Goal: Register for event/course

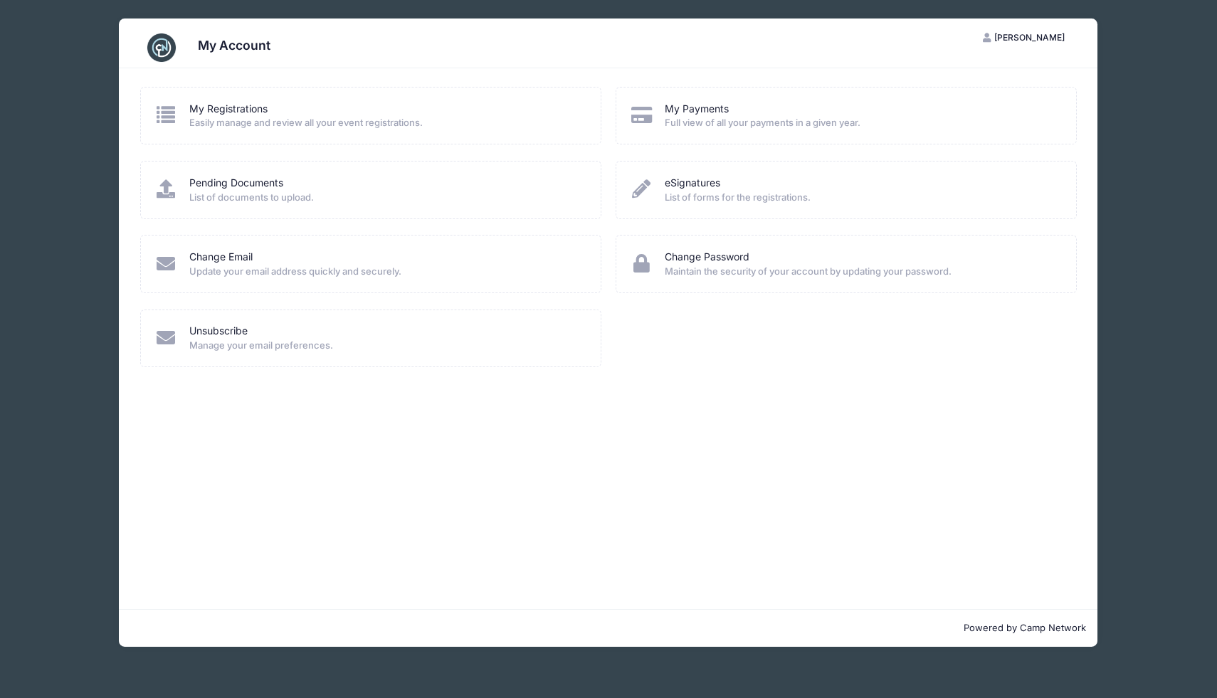
click at [389, 123] on span "Easily manage and review all your event registrations." at bounding box center [385, 123] width 393 height 14
click at [1158, 209] on div "My Account LB Lauren Baker My Account Logout My Registrations Easily manage and…" at bounding box center [608, 333] width 1174 height 666
click at [866, 275] on span "Maintain the security of your account by updating your password." at bounding box center [861, 272] width 393 height 14
click at [1026, 37] on span "[PERSON_NAME]" at bounding box center [1029, 37] width 70 height 11
click at [994, 67] on link "My Account" at bounding box center [988, 72] width 164 height 27
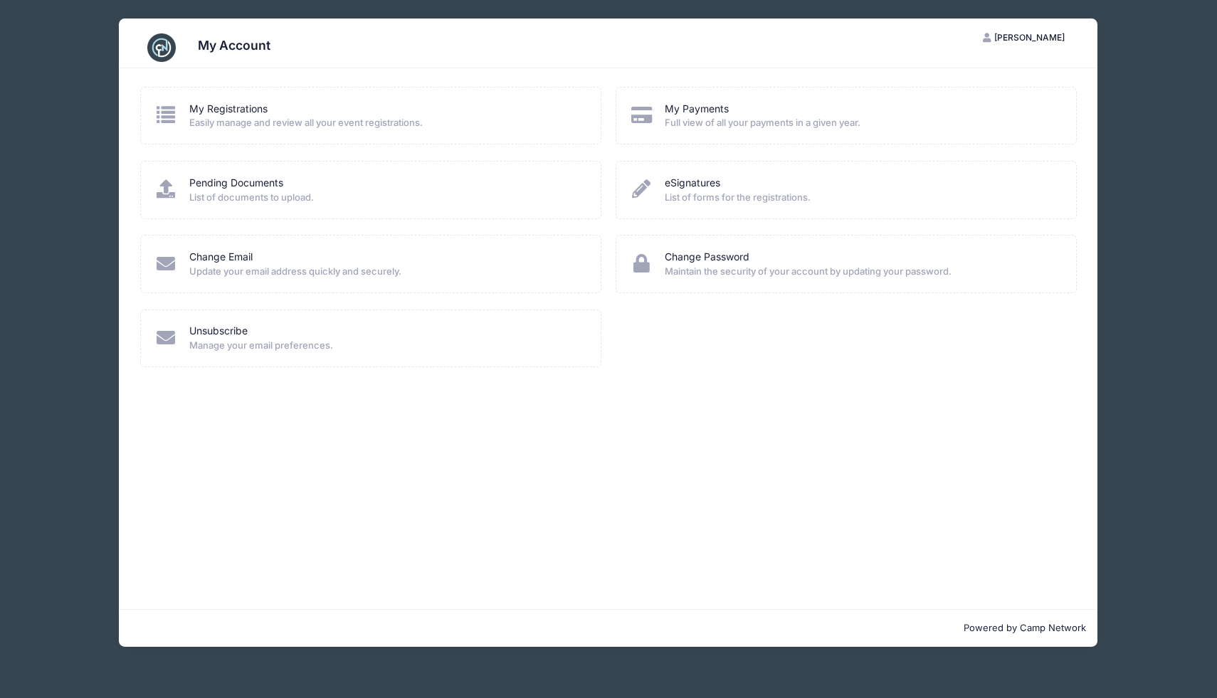
click at [231, 42] on h3 "My Account" at bounding box center [234, 45] width 73 height 15
click at [158, 49] on img at bounding box center [161, 47] width 28 height 28
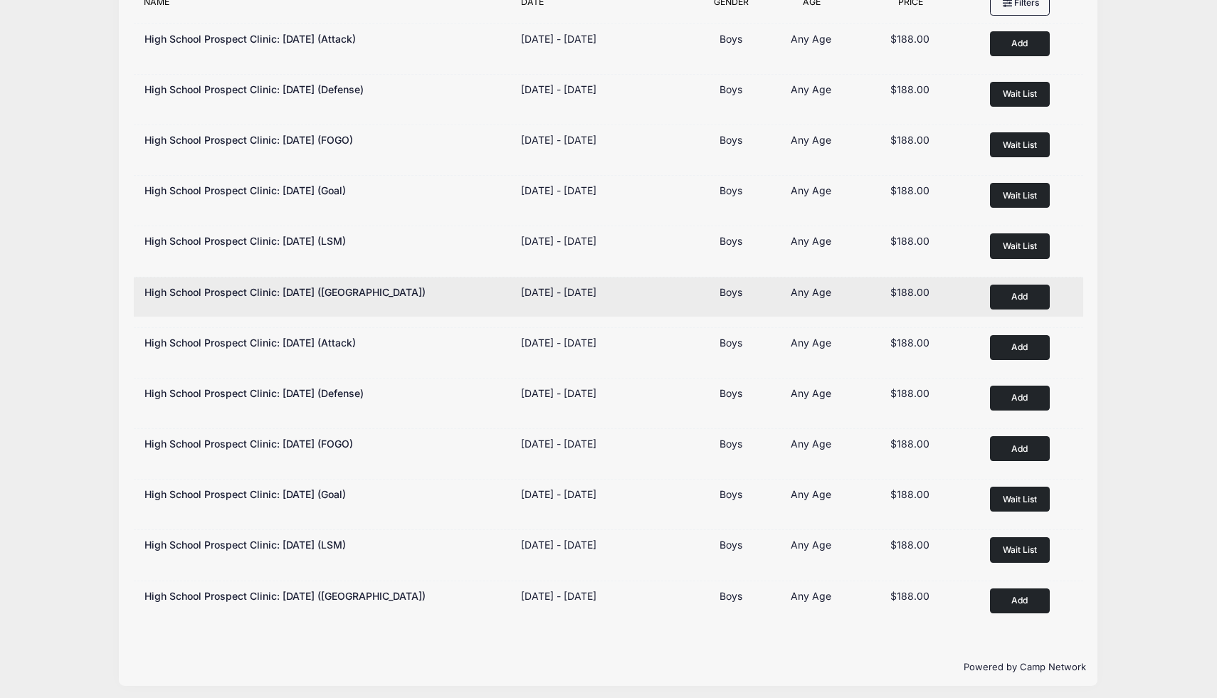
scroll to position [186, 0]
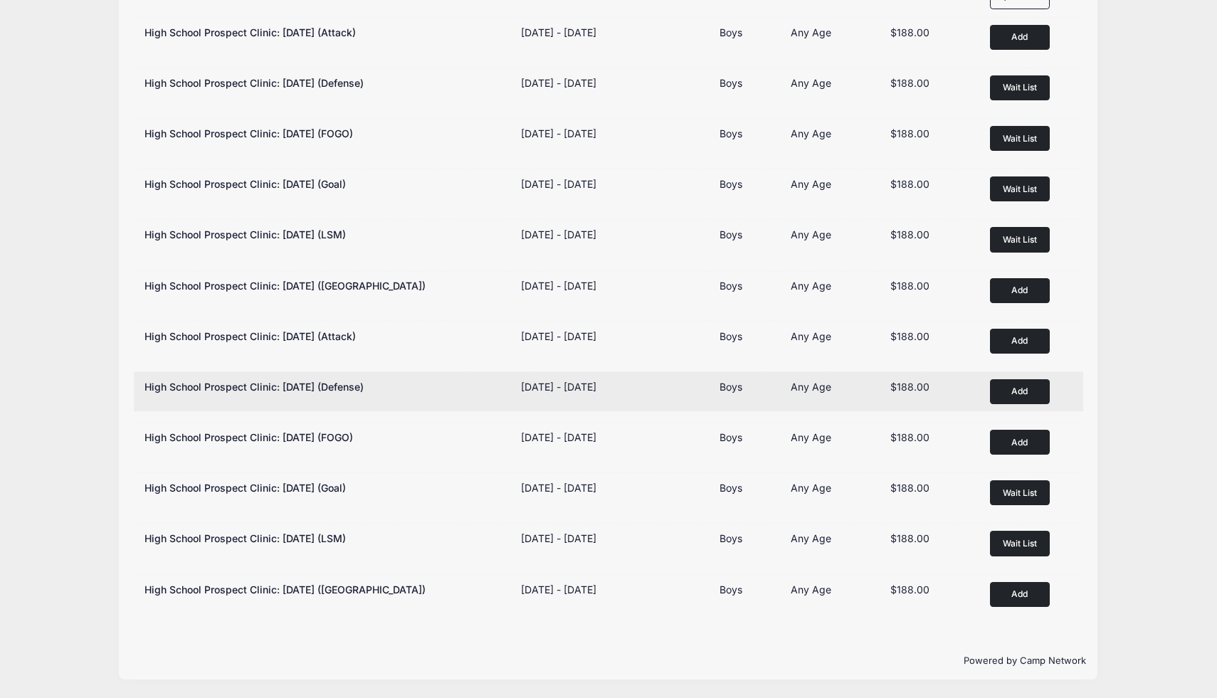
click at [1031, 390] on button "Add to Cart" at bounding box center [1020, 391] width 60 height 25
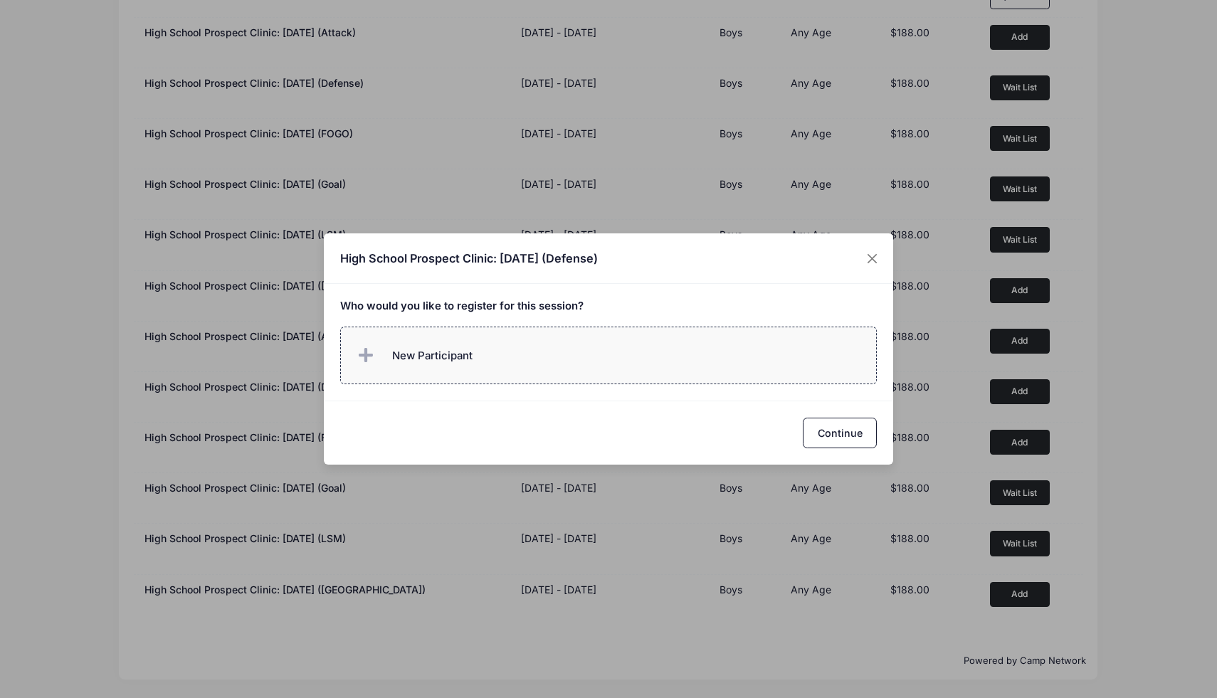
click at [600, 365] on label "New Participant" at bounding box center [608, 356] width 537 height 58
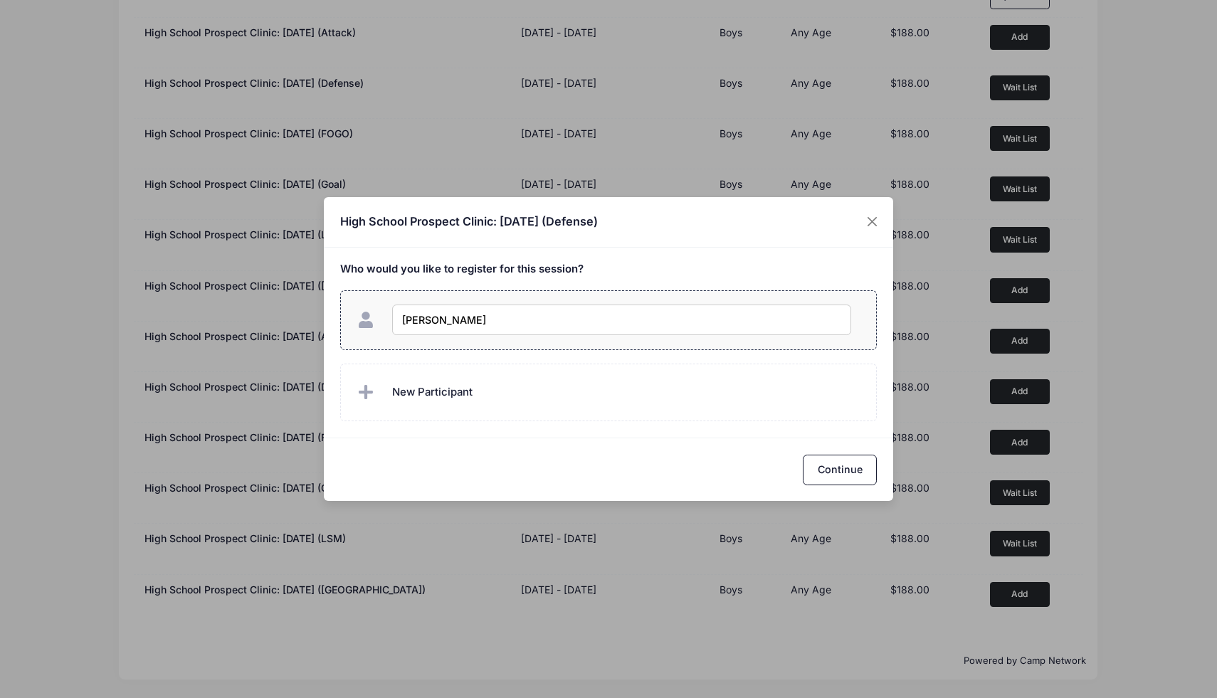
type input "[PERSON_NAME]"
checkbox input "true"
click at [866, 467] on button "Continue" at bounding box center [840, 470] width 74 height 31
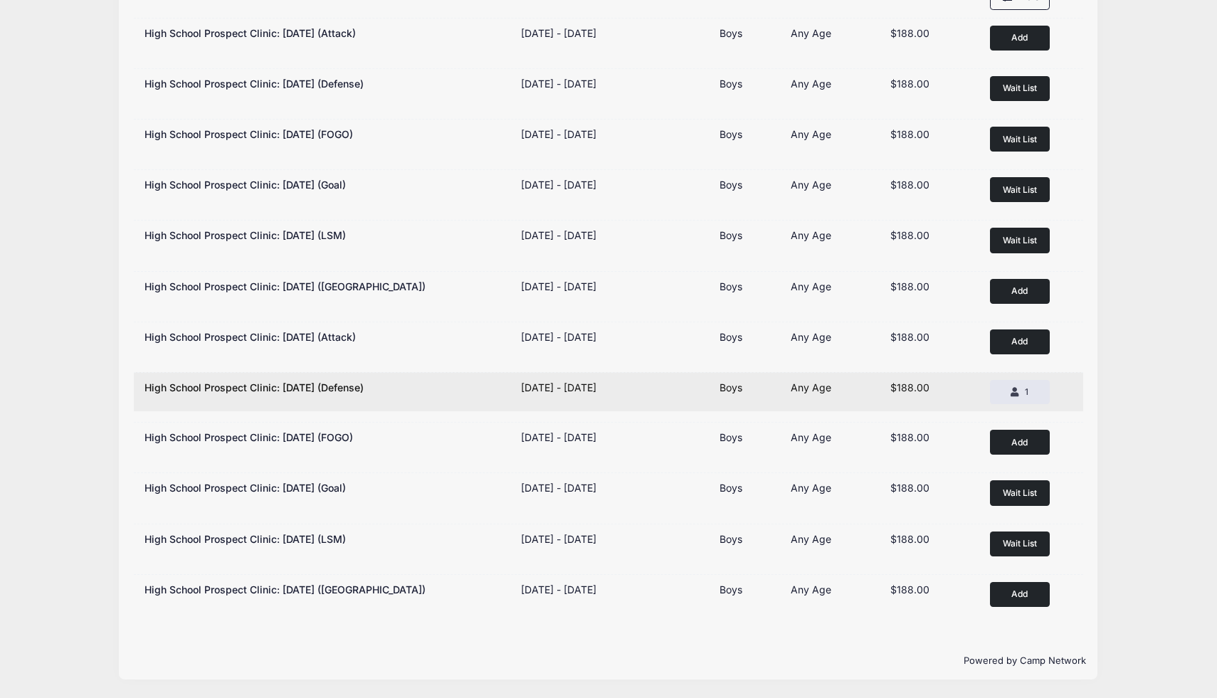
scroll to position [0, 0]
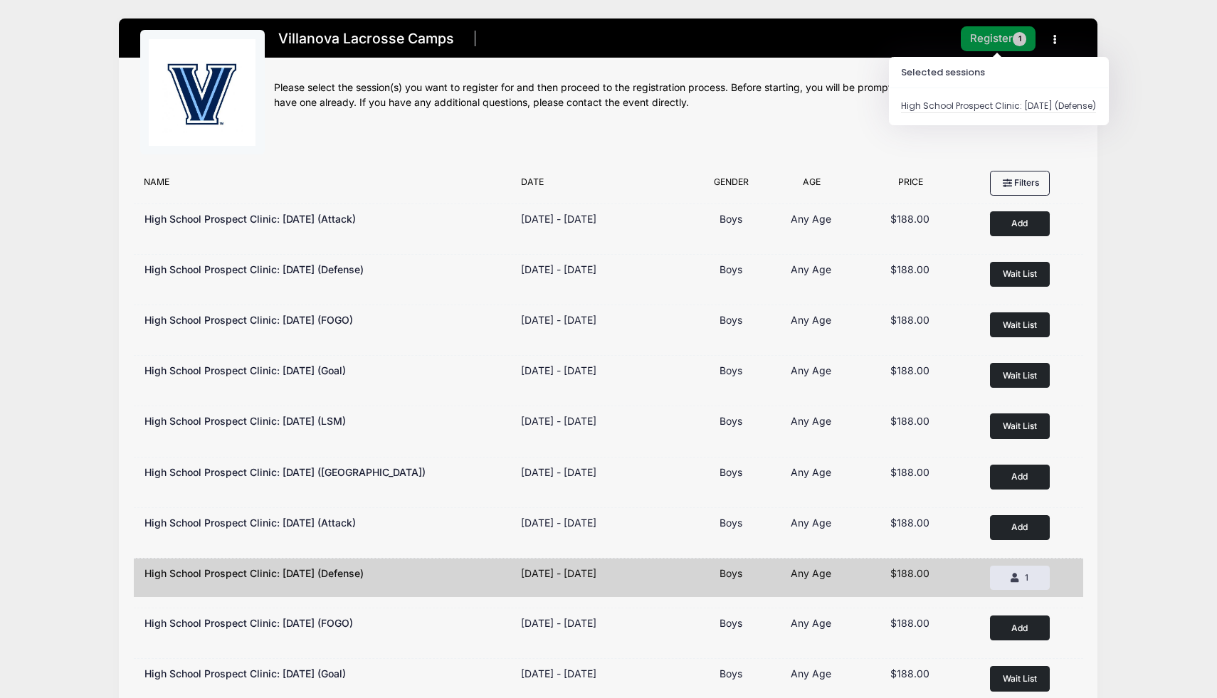
click at [998, 48] on button "Register 1" at bounding box center [998, 38] width 75 height 25
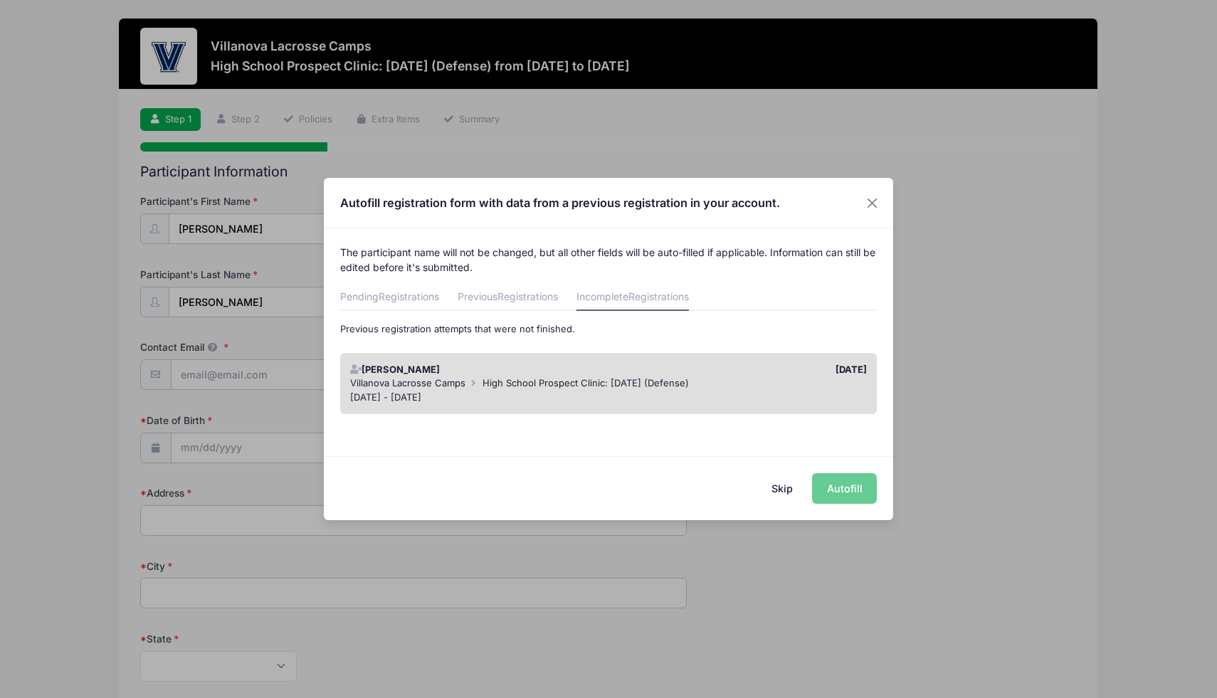
click at [784, 391] on div "[DATE] - [DATE]" at bounding box center [608, 398] width 517 height 14
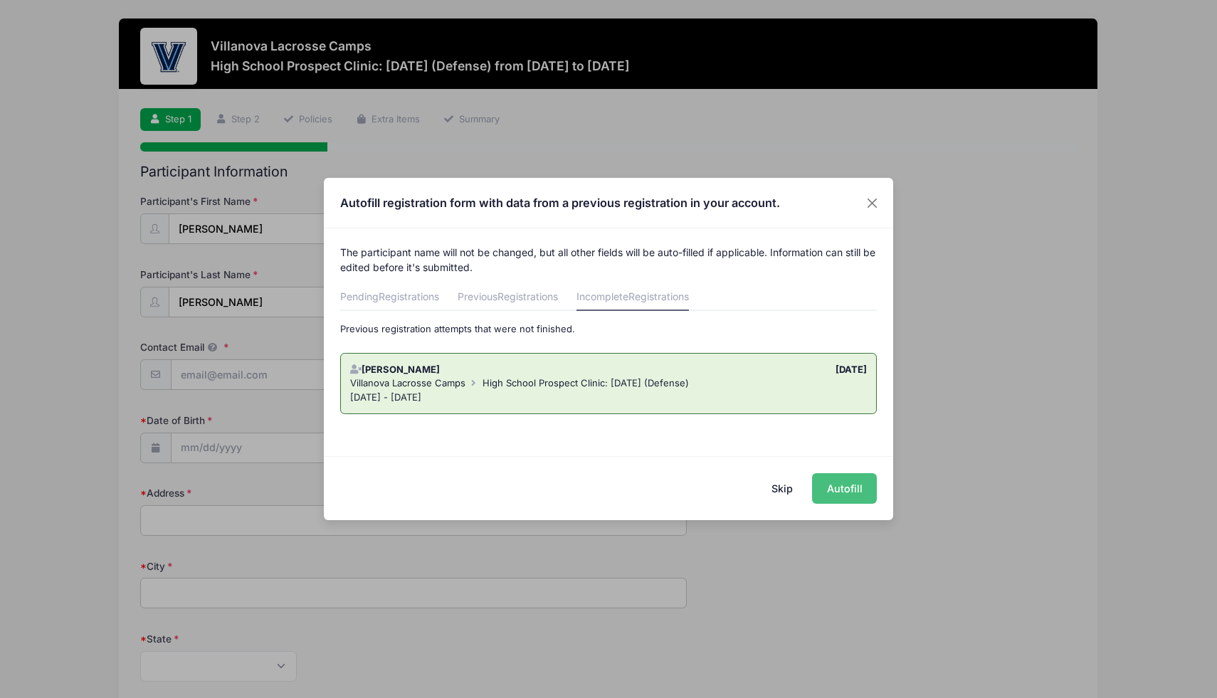
click at [846, 493] on button "Autofill" at bounding box center [844, 488] width 65 height 31
type input "[EMAIL_ADDRESS][DOMAIN_NAME]"
type input "[DATE]"
type input "[STREET_ADDRESS][PERSON_NAME]"
type input "[GEOGRAPHIC_DATA]"
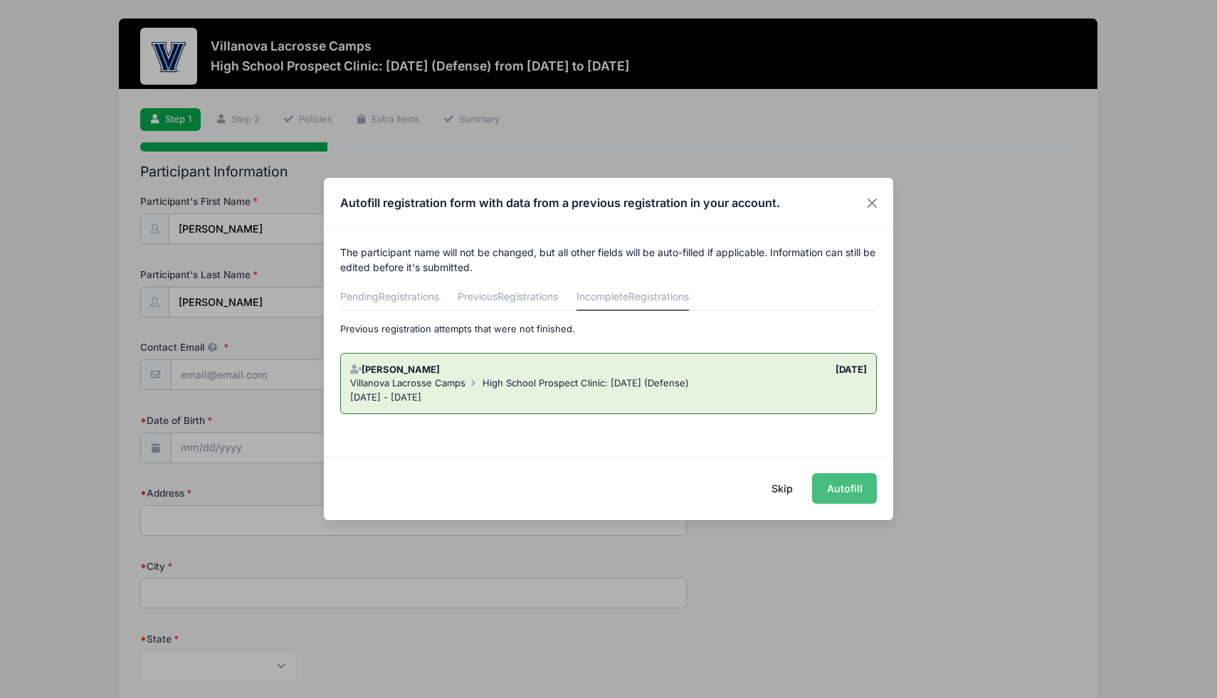
select select "NJ"
type input "07928"
select select "Defense"
type input "9175892112"
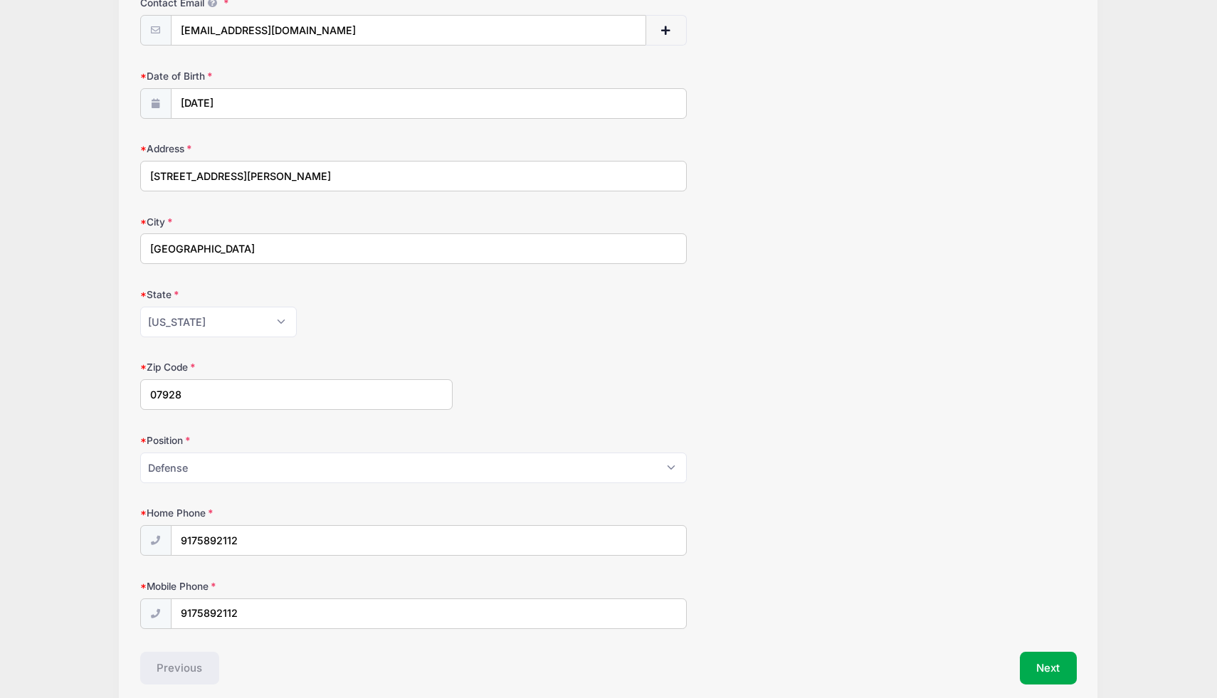
scroll to position [405, 0]
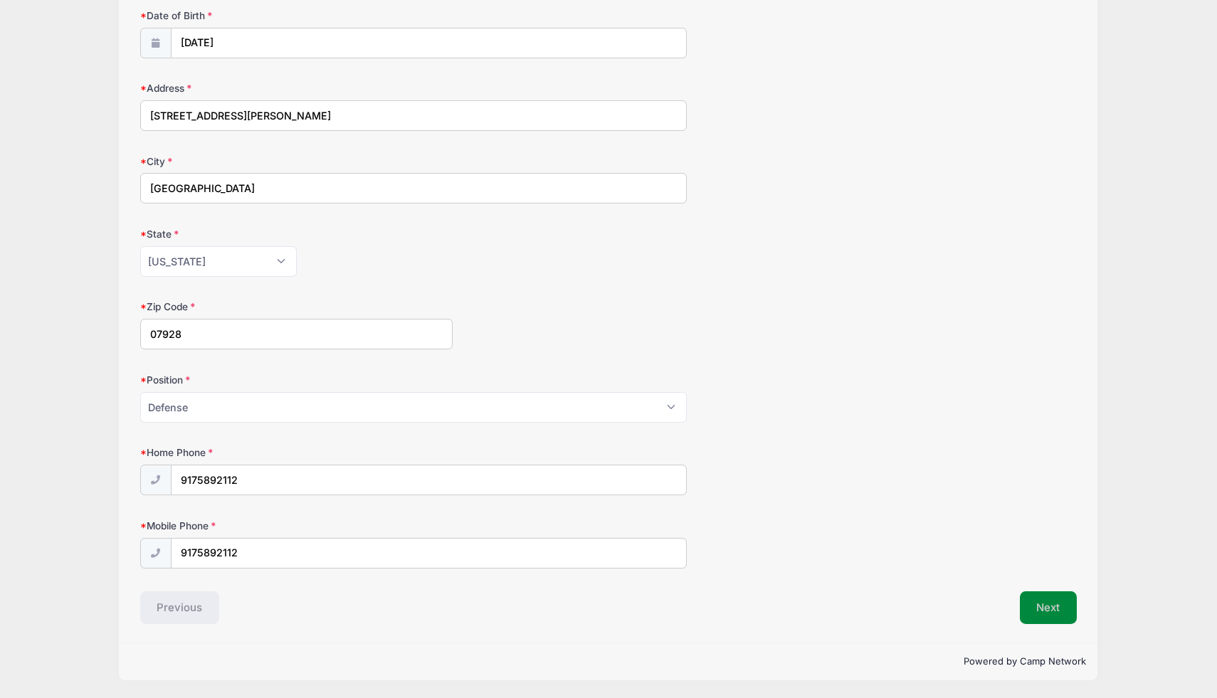
click at [1043, 599] on button "Next" at bounding box center [1049, 607] width 58 height 33
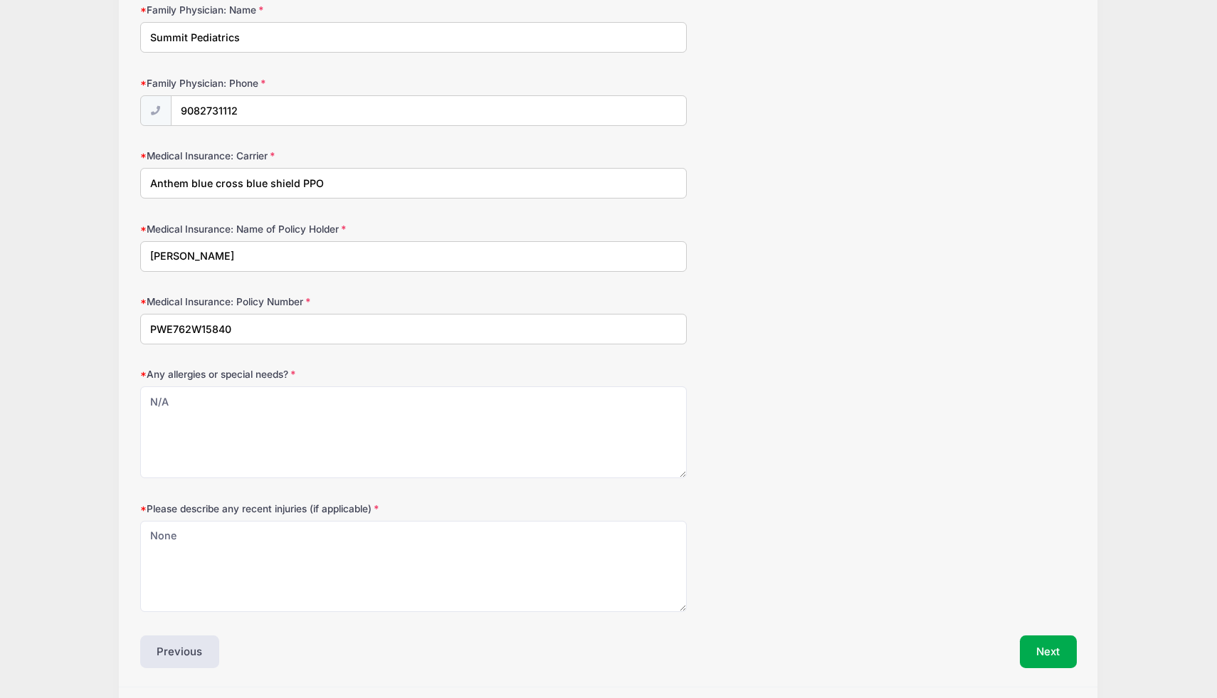
scroll to position [707, 0]
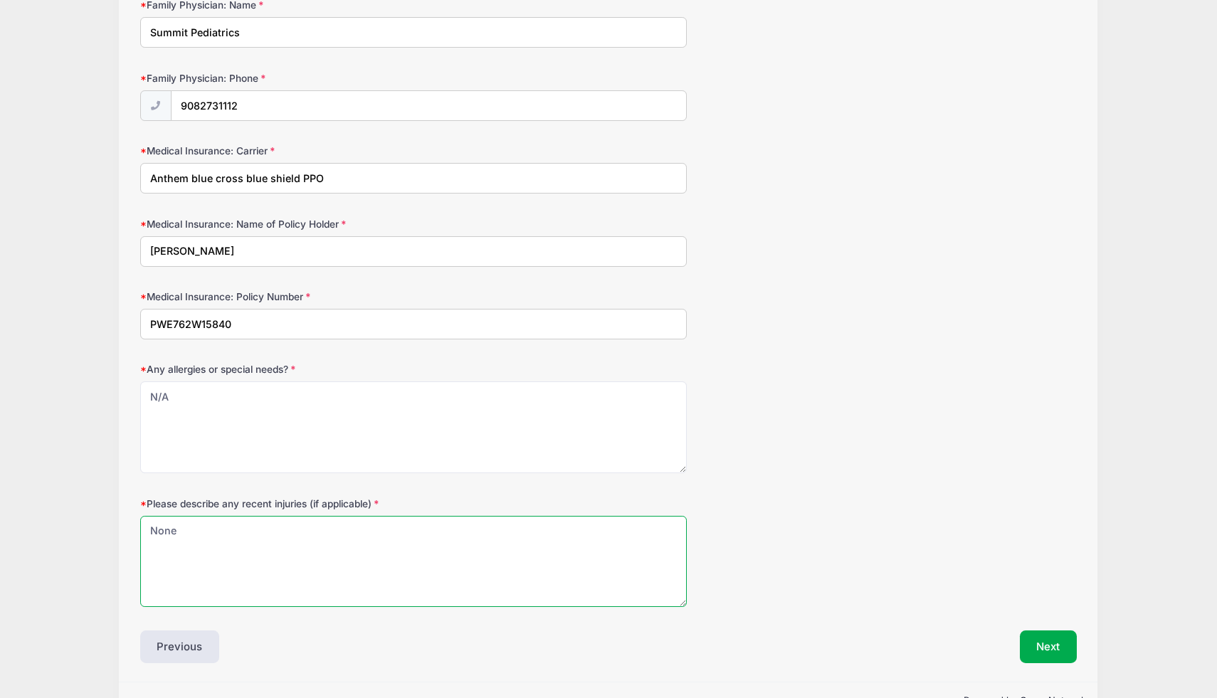
click at [348, 535] on textarea "None" at bounding box center [413, 562] width 547 height 92
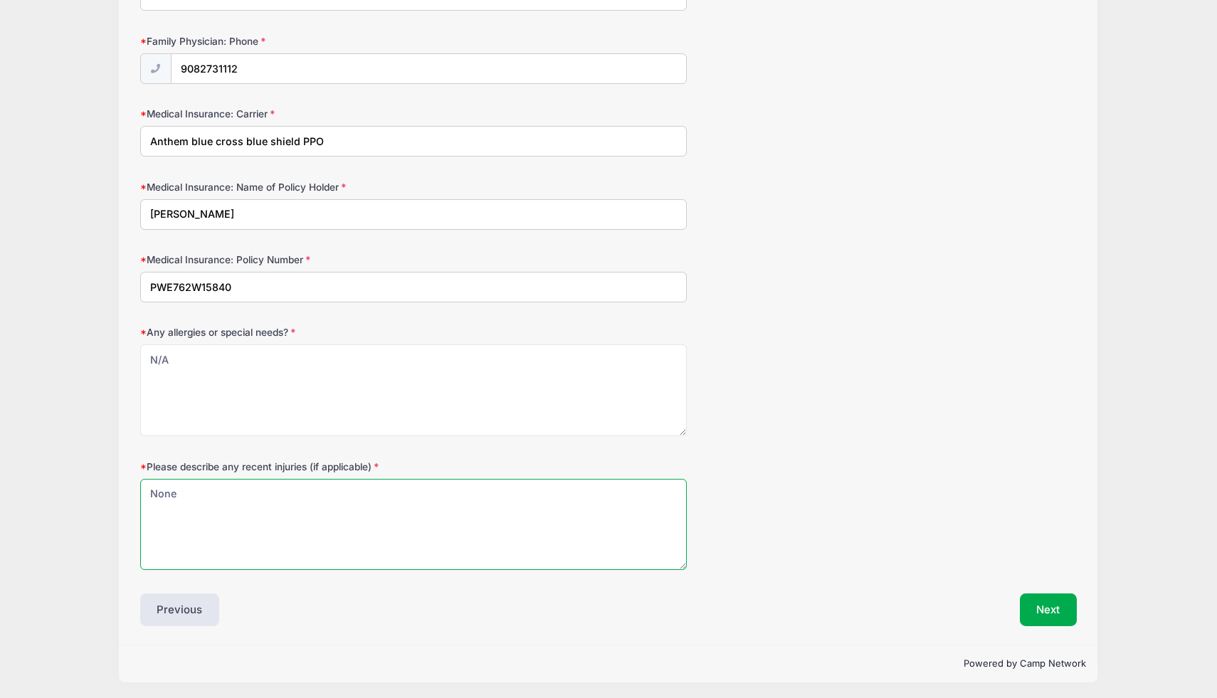
scroll to position [746, 0]
click at [1054, 599] on button "Next" at bounding box center [1049, 607] width 58 height 33
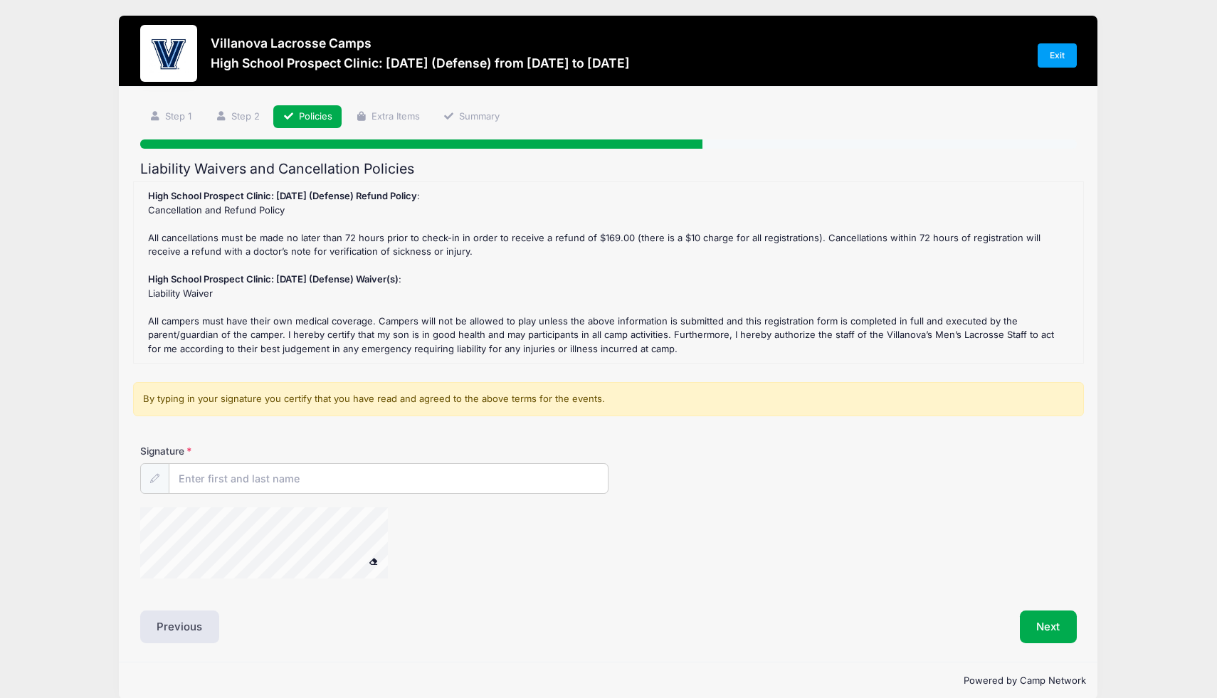
scroll to position [0, 0]
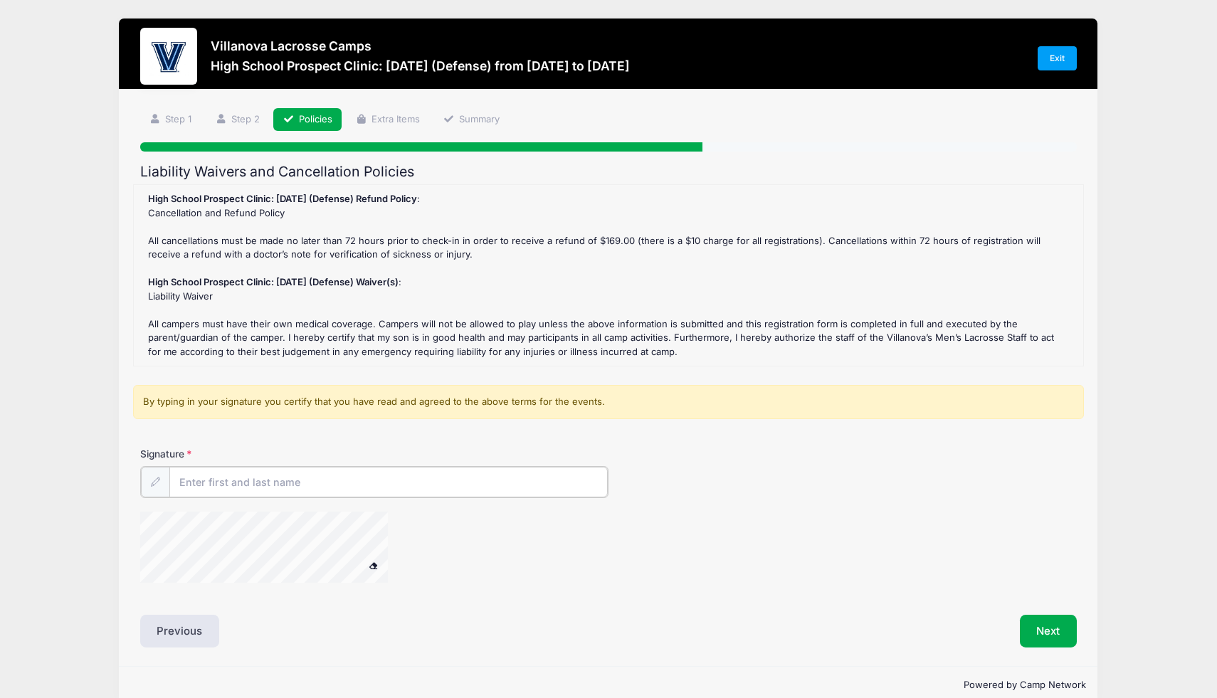
click at [338, 493] on input "Signature" at bounding box center [388, 482] width 438 height 31
click at [417, 547] on div at bounding box center [282, 549] width 285 height 75
type input "[PERSON_NAME]"
click at [1056, 635] on button "Next" at bounding box center [1049, 630] width 58 height 33
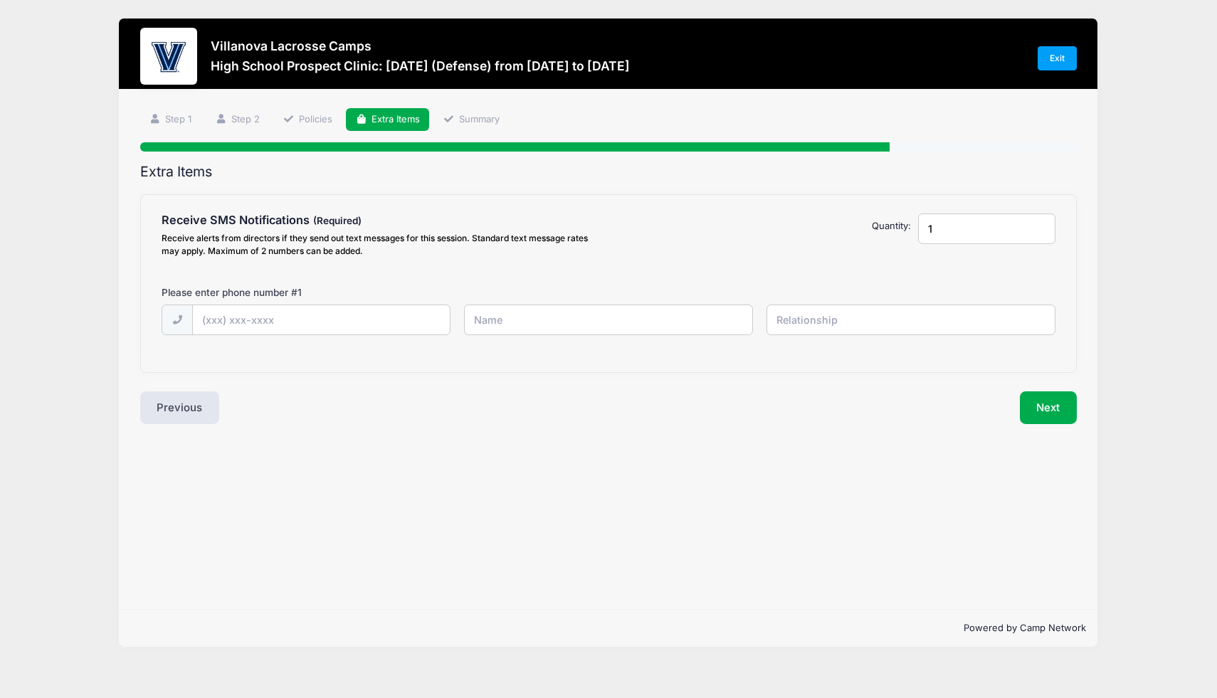
click at [0, 0] on input "text" at bounding box center [0, 0] width 0 height 0
click at [182, 413] on button "Previous" at bounding box center [180, 407] width 80 height 33
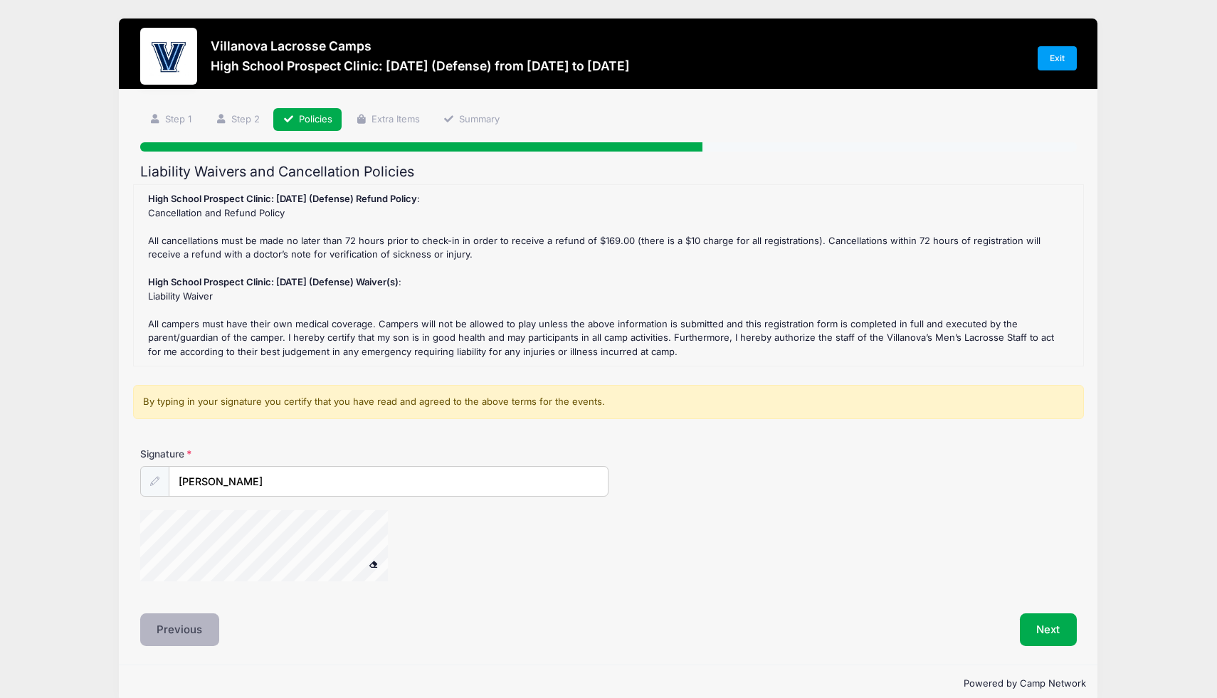
click at [171, 636] on button "Previous" at bounding box center [180, 630] width 80 height 33
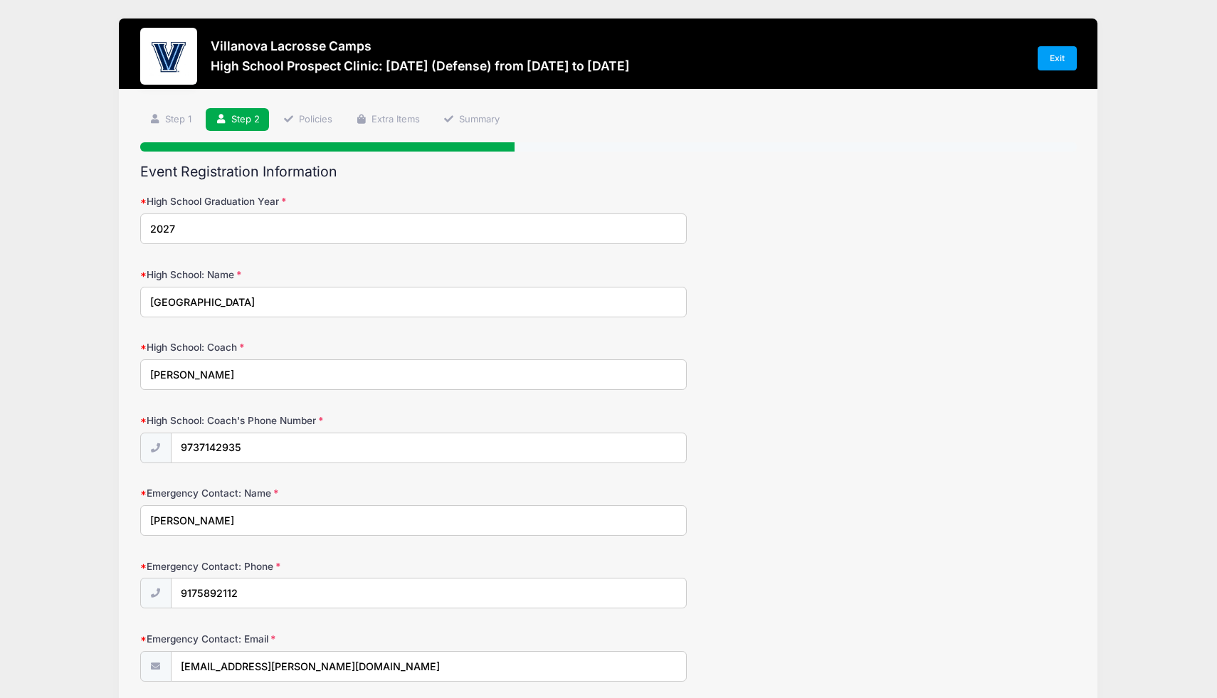
click at [352, 517] on input "[PERSON_NAME]" at bounding box center [413, 520] width 547 height 31
type input "[PERSON_NAME]"
click at [574, 444] on input "9737142935" at bounding box center [429, 448] width 515 height 31
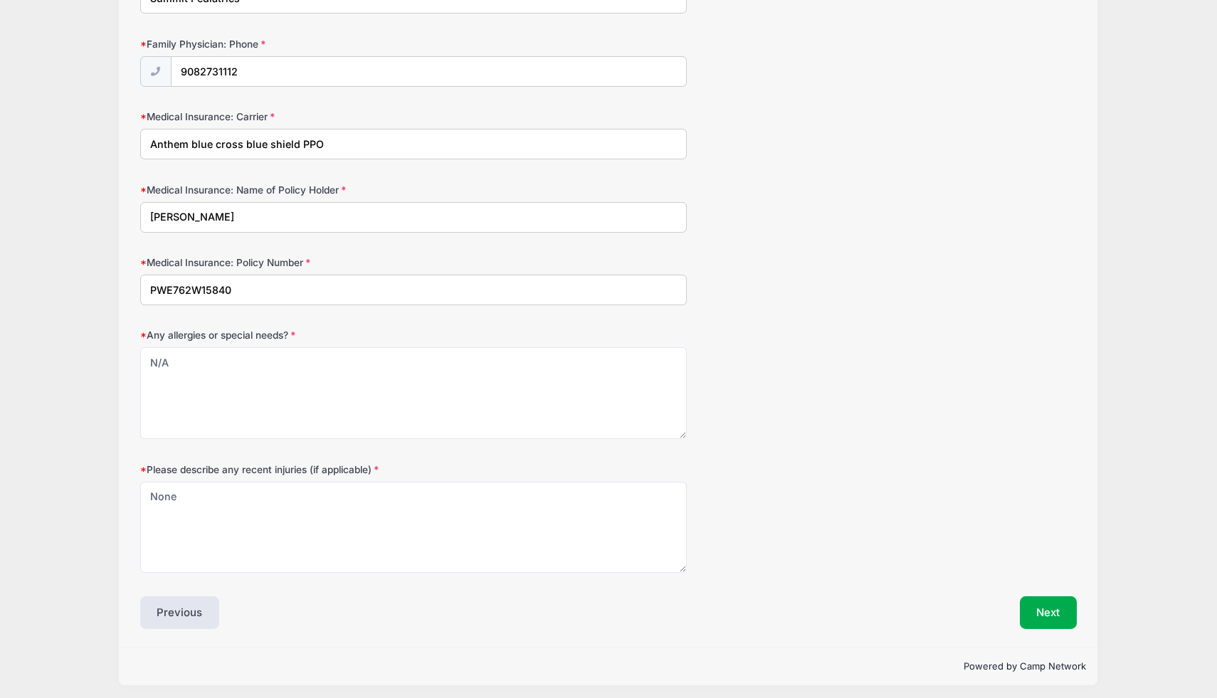
scroll to position [747, 0]
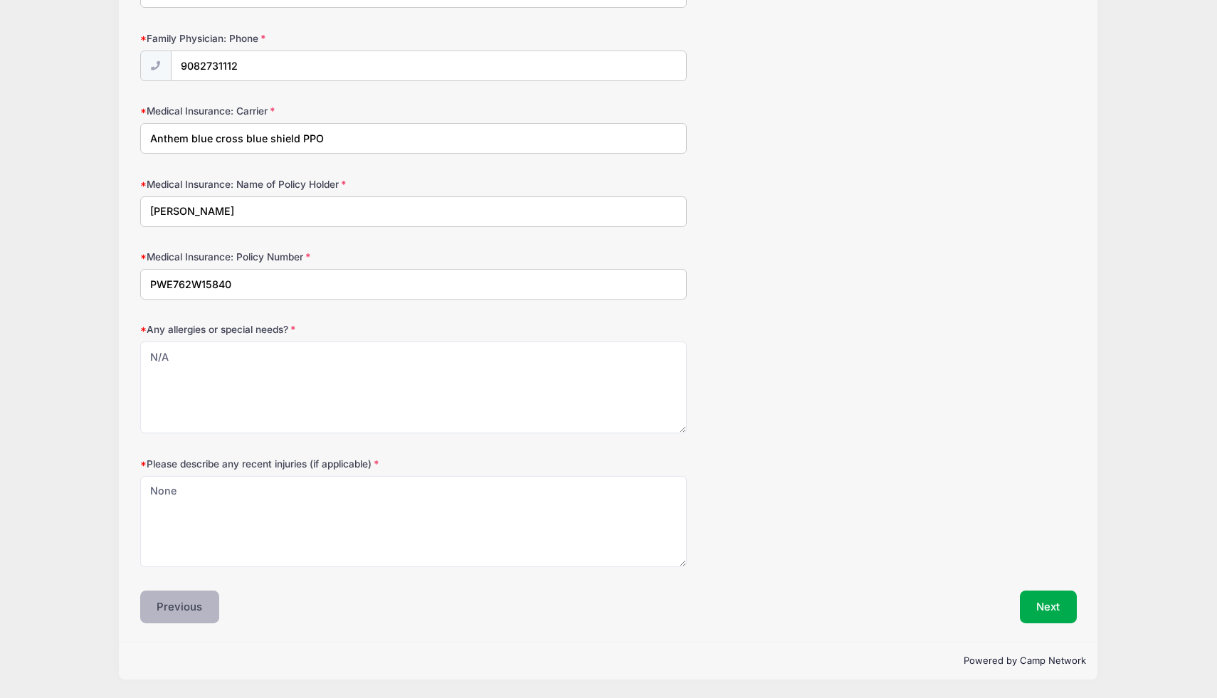
click at [173, 604] on button "Previous" at bounding box center [180, 607] width 80 height 33
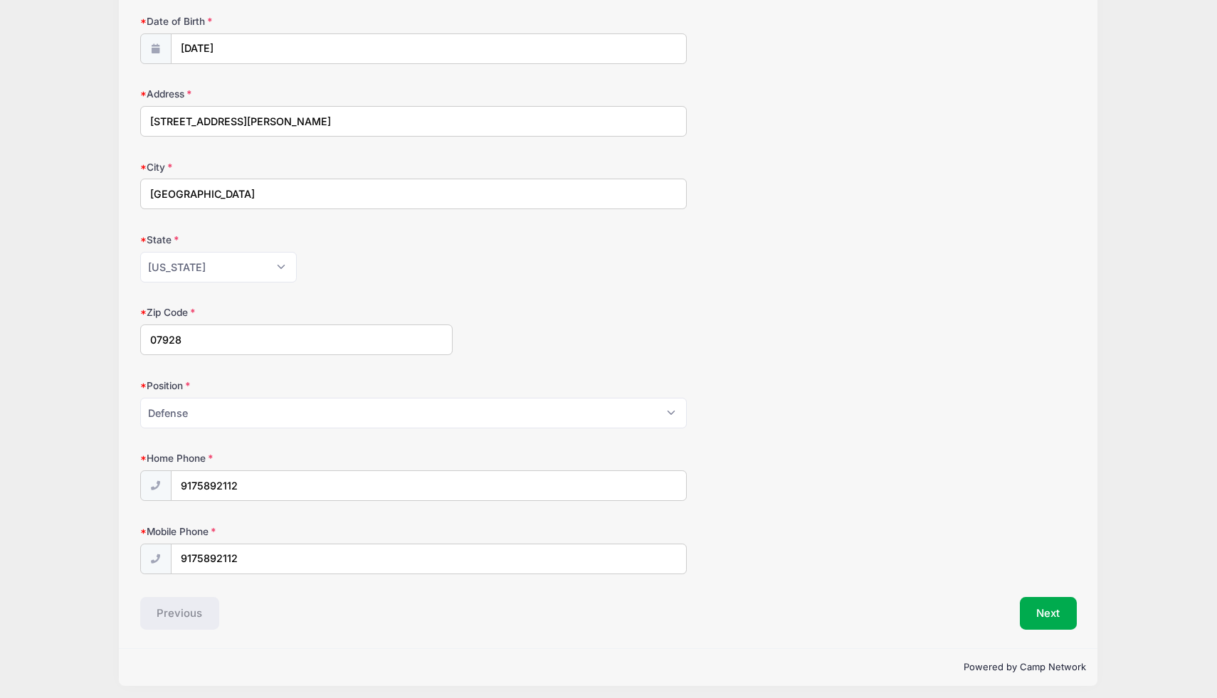
scroll to position [405, 0]
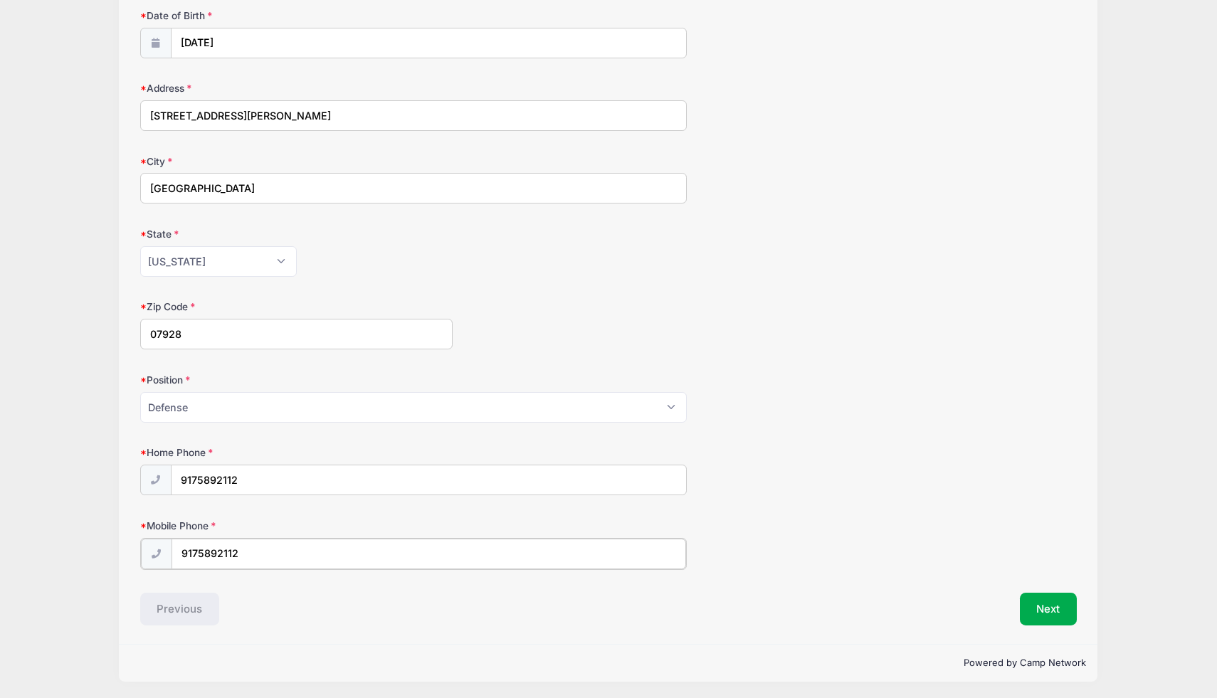
click at [320, 554] on input "9175892112" at bounding box center [429, 554] width 515 height 31
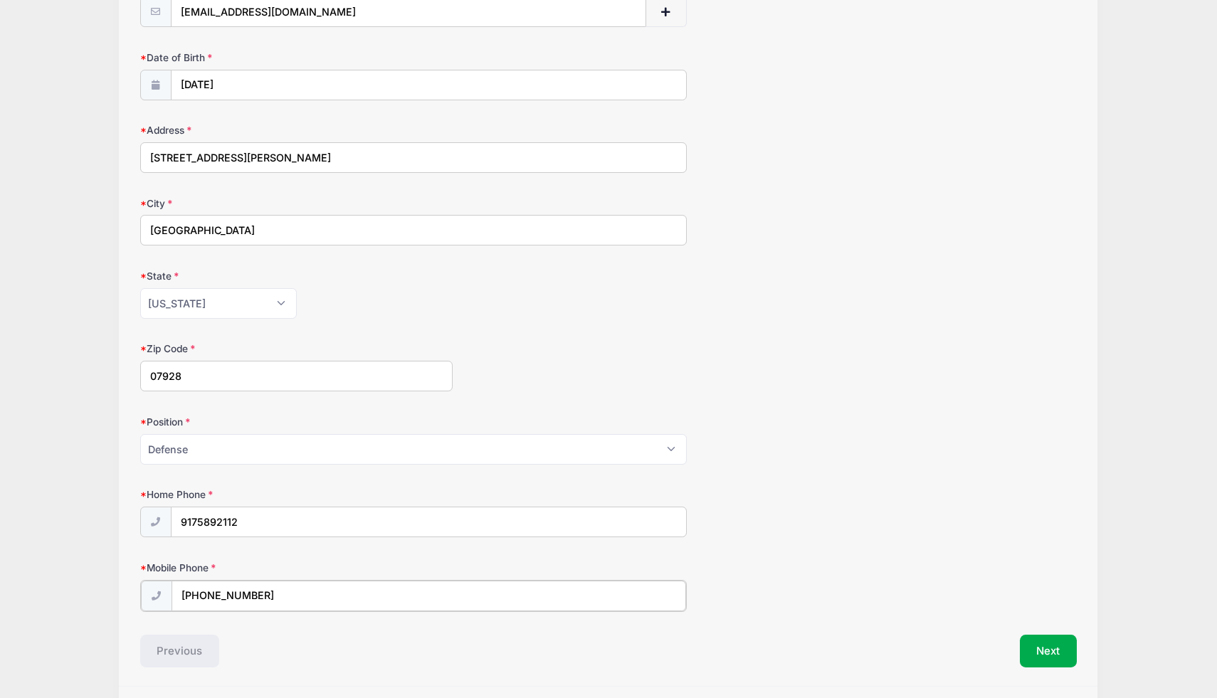
scroll to position [406, 0]
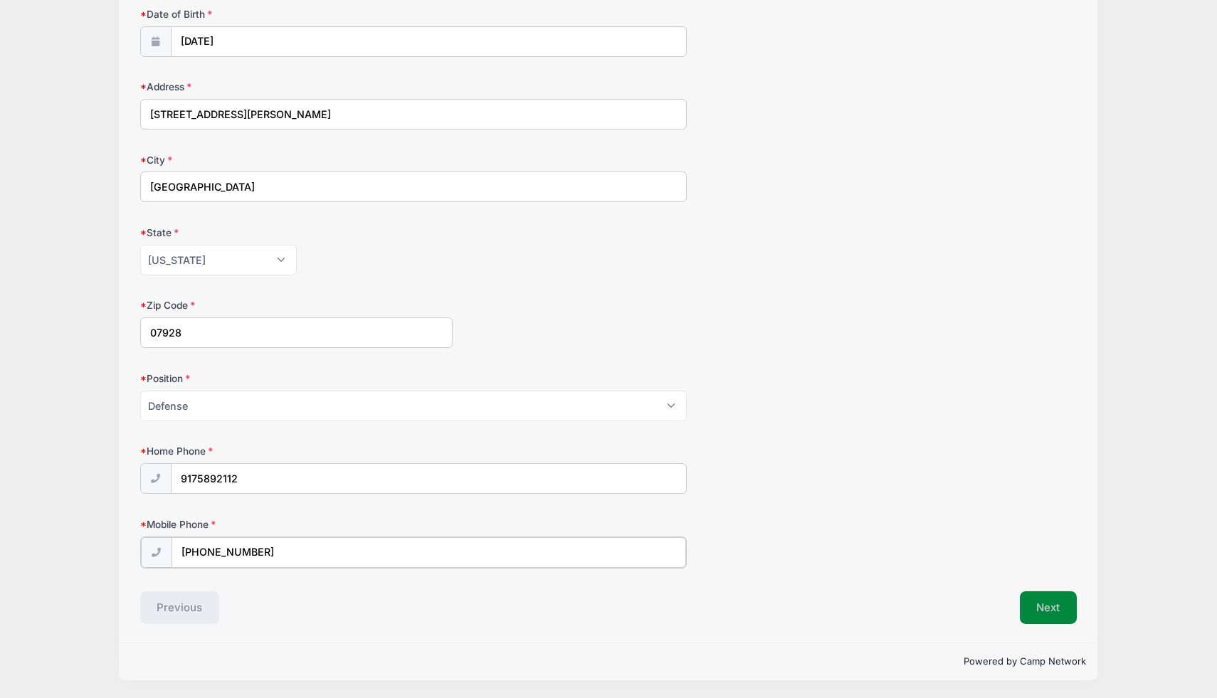
type input "[PHONE_NUMBER]"
click at [1043, 605] on button "Next" at bounding box center [1049, 607] width 58 height 33
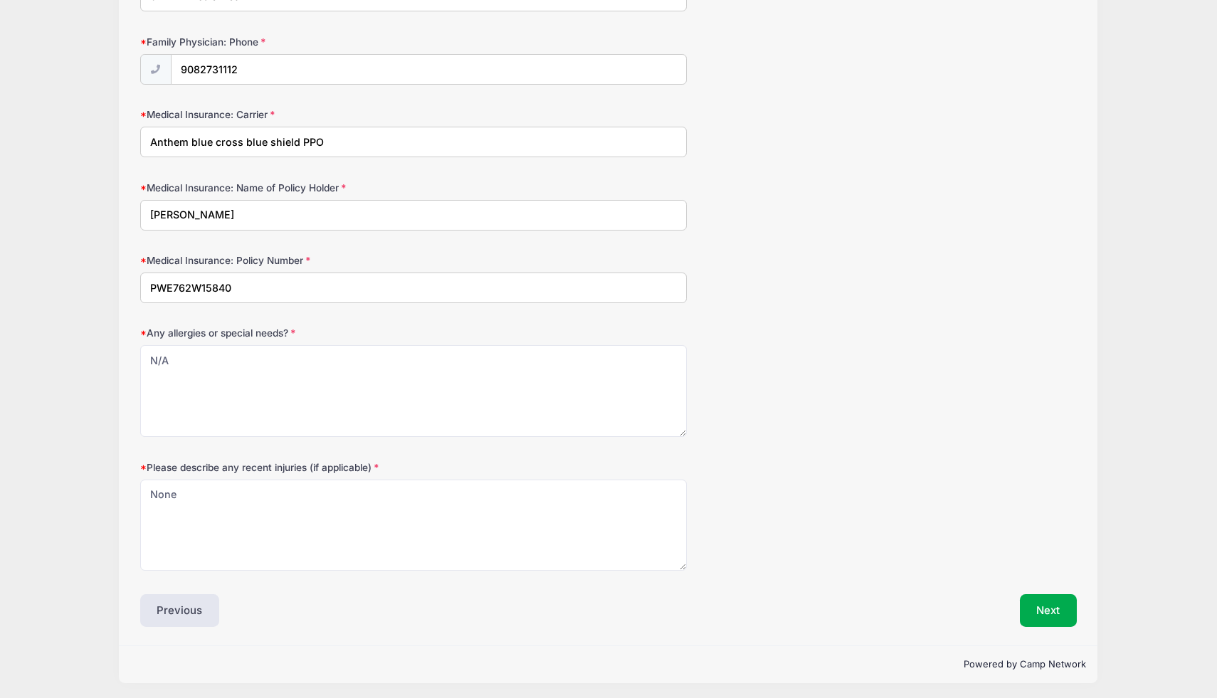
scroll to position [746, 0]
click at [1049, 603] on button "Next" at bounding box center [1049, 607] width 58 height 33
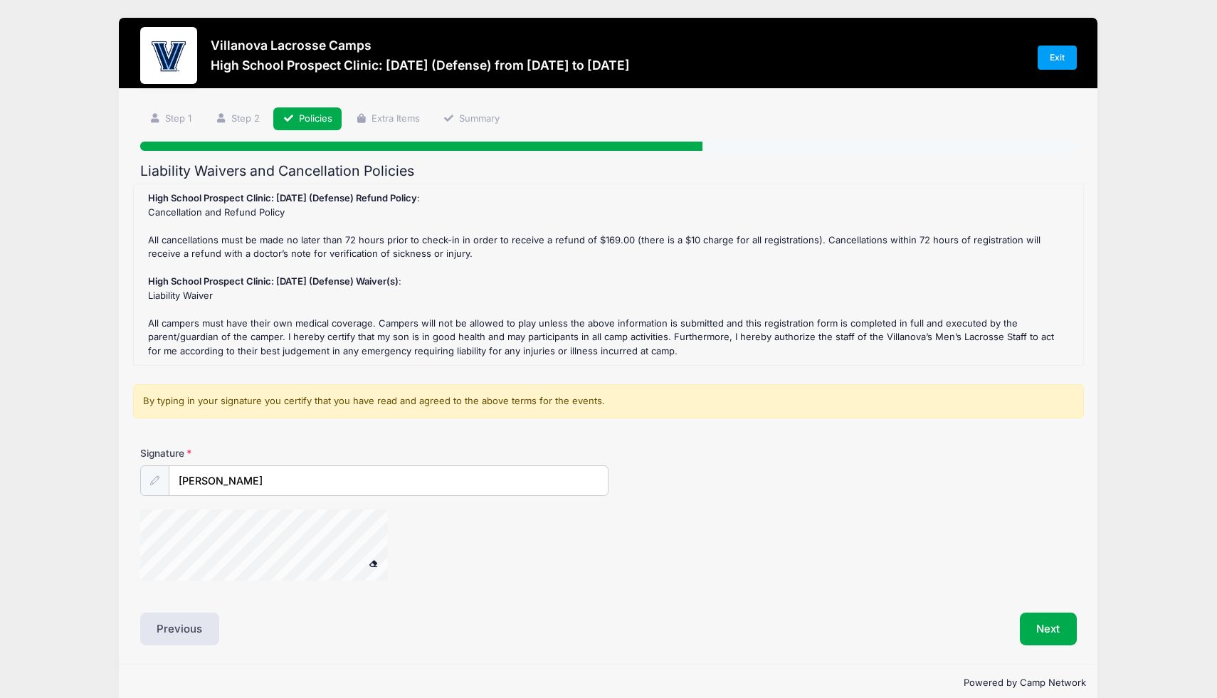
scroll to position [0, 0]
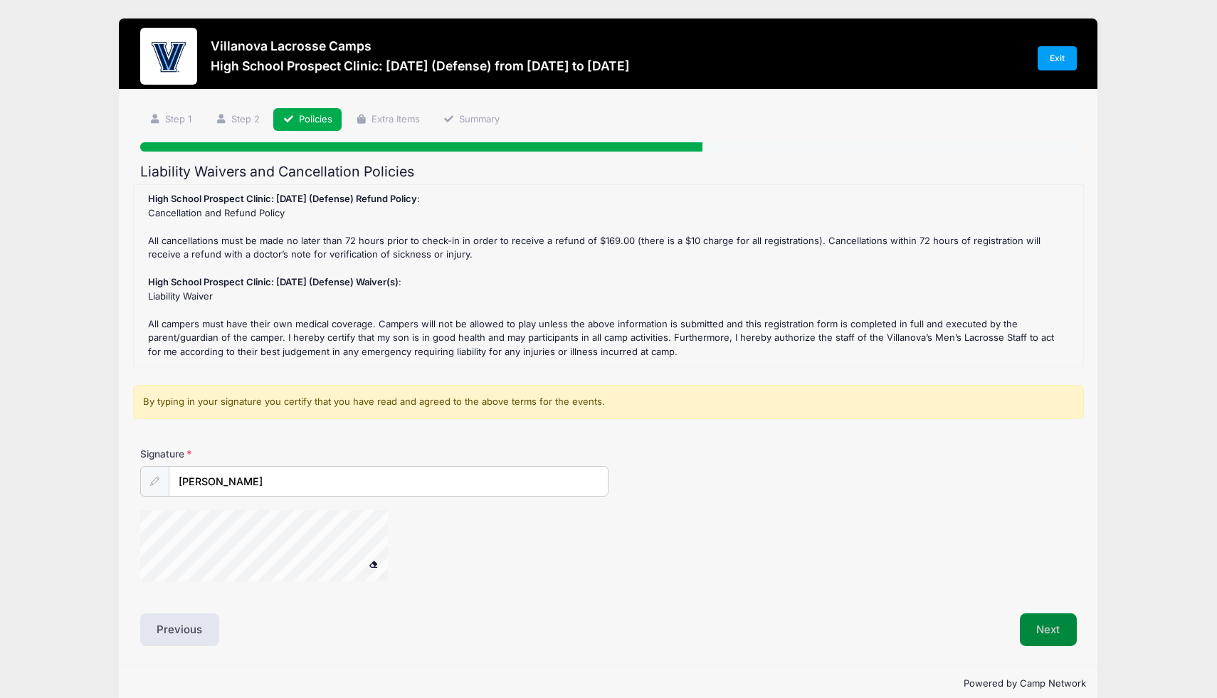
click at [1053, 636] on button "Next" at bounding box center [1049, 630] width 58 height 33
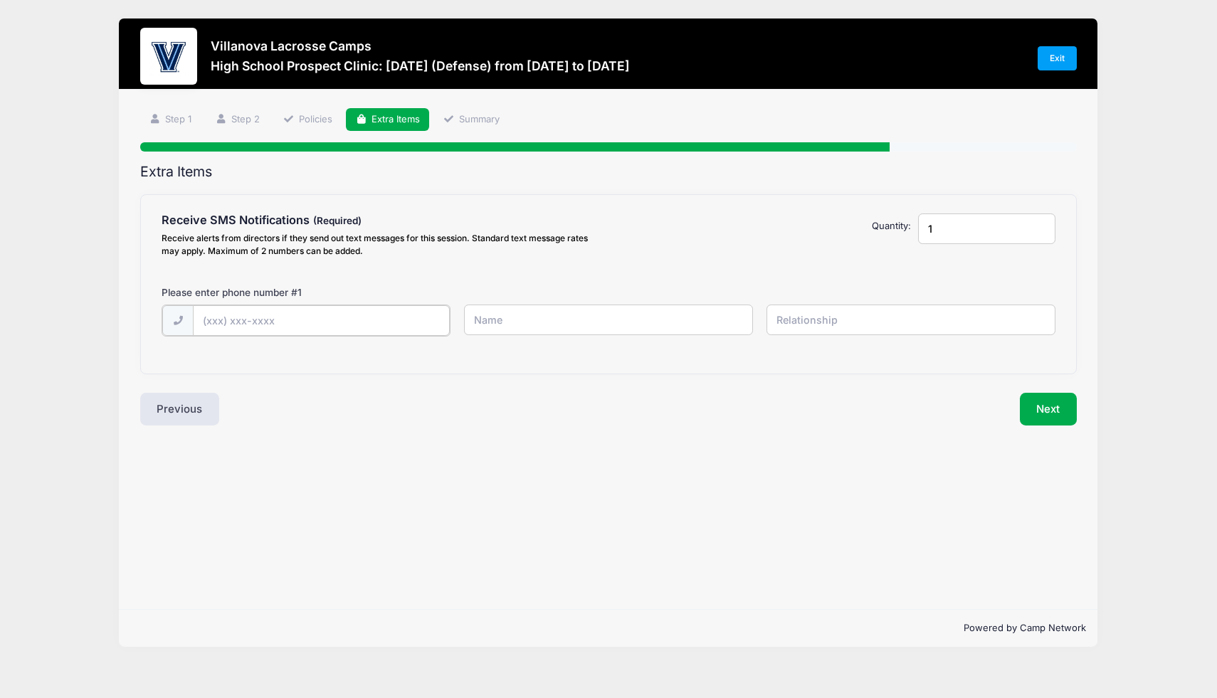
click at [0, 0] on input "text" at bounding box center [0, 0] width 0 height 0
type input "[PHONE_NUMBER]"
click at [0, 0] on input "text" at bounding box center [0, 0] width 0 height 0
click at [0, 0] on input "Lauren" at bounding box center [0, 0] width 0 height 0
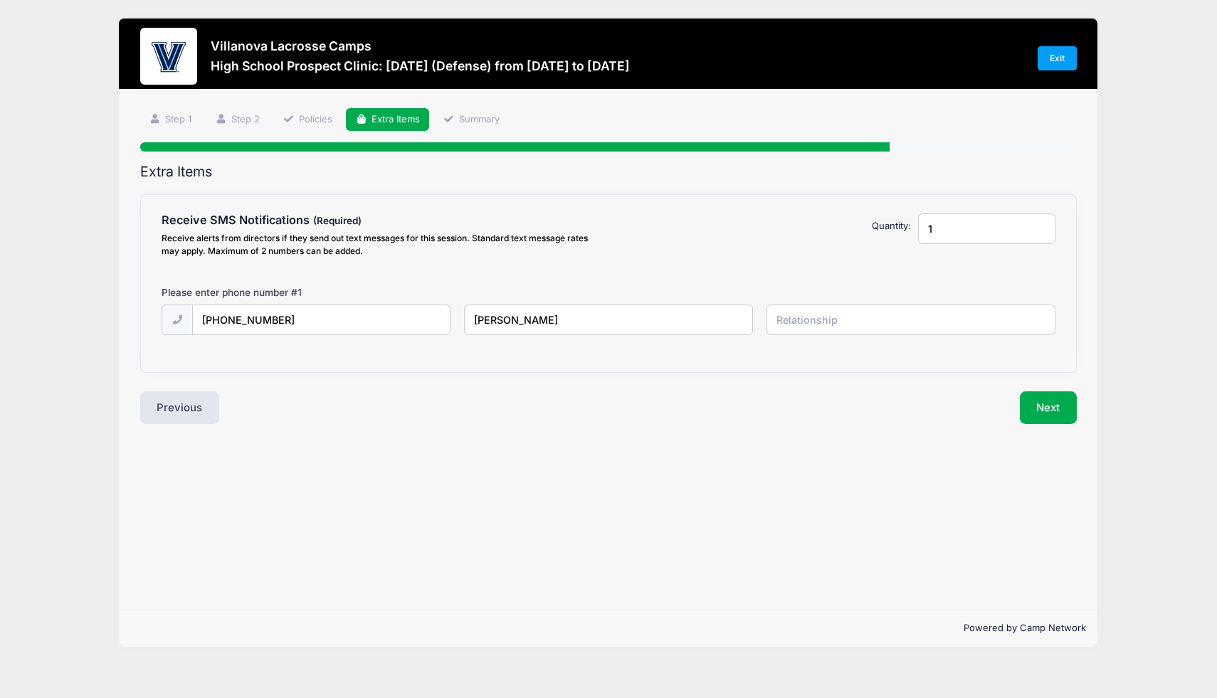
type input "[PERSON_NAME]"
click at [0, 0] on input "text" at bounding box center [0, 0] width 0 height 0
type input "Mother"
click at [1052, 411] on button "Next" at bounding box center [1049, 407] width 58 height 33
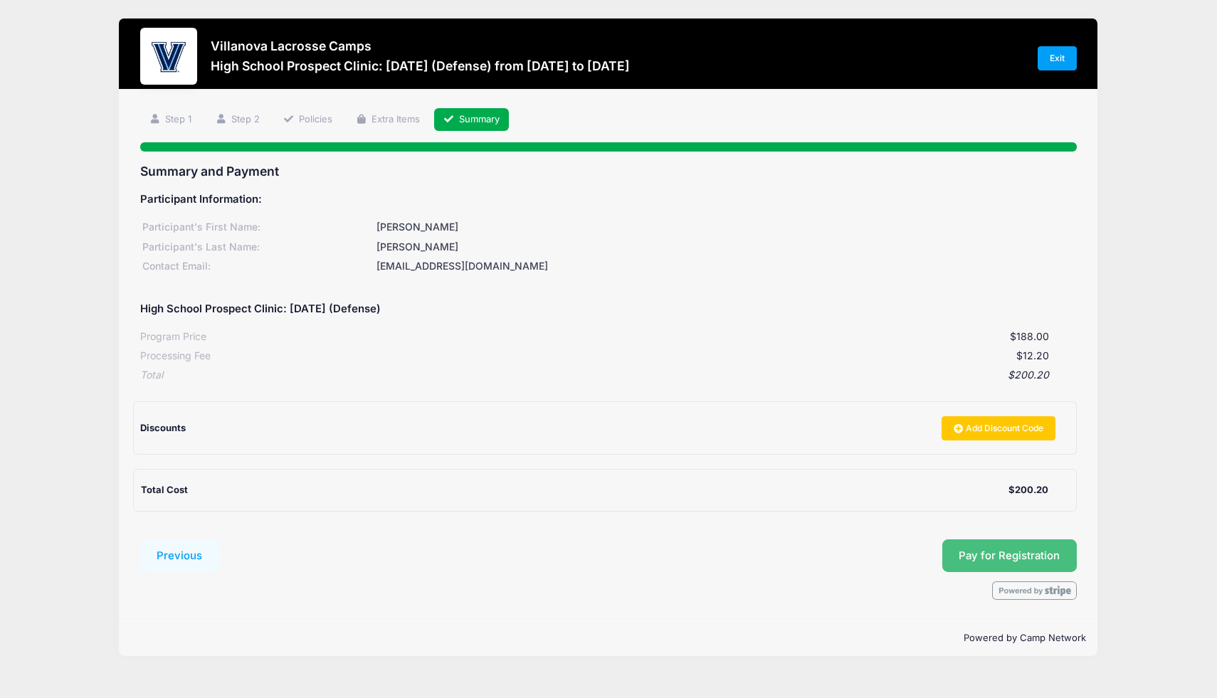
click at [1016, 560] on span "Pay for Registration" at bounding box center [1009, 556] width 101 height 13
